Goal: Transaction & Acquisition: Purchase product/service

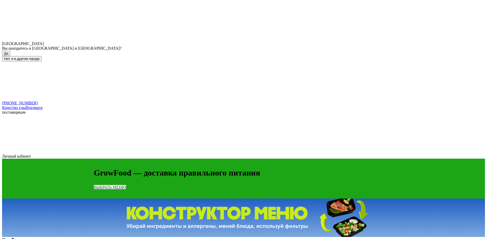
click at [10, 51] on button "Да" at bounding box center [6, 53] width 8 height 5
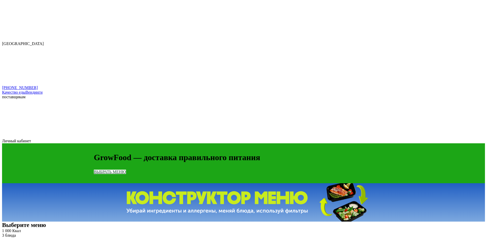
click at [108, 7] on div "[GEOGRAPHIC_DATA]" at bounding box center [243, 26] width 483 height 39
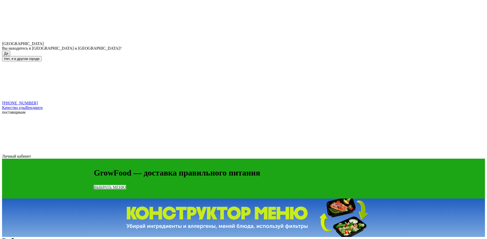
click at [42, 56] on button "Нет, я в другом городе" at bounding box center [22, 58] width 40 height 5
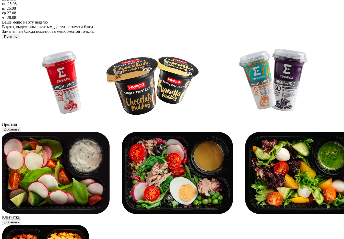
scroll to position [260, 0]
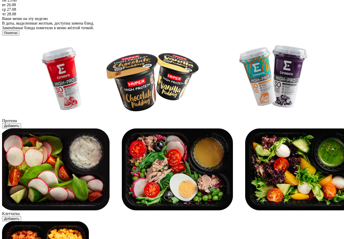
scroll to position [263, 0]
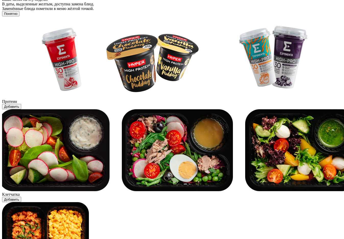
scroll to position [348, 0]
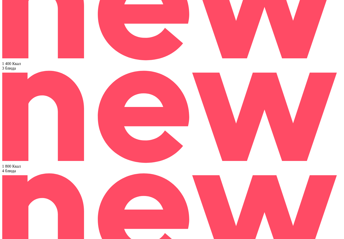
scroll to position [273, 0]
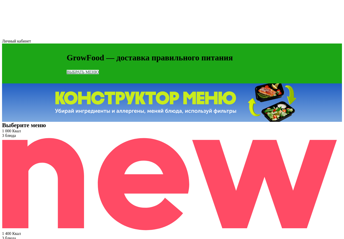
scroll to position [113, 0]
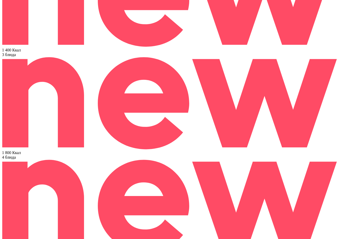
scroll to position [279, 0]
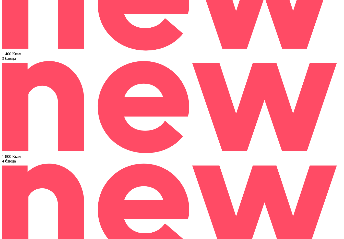
drag, startPoint x: 105, startPoint y: 107, endPoint x: 105, endPoint y: 112, distance: 5.1
